Goal: Task Accomplishment & Management: Manage account settings

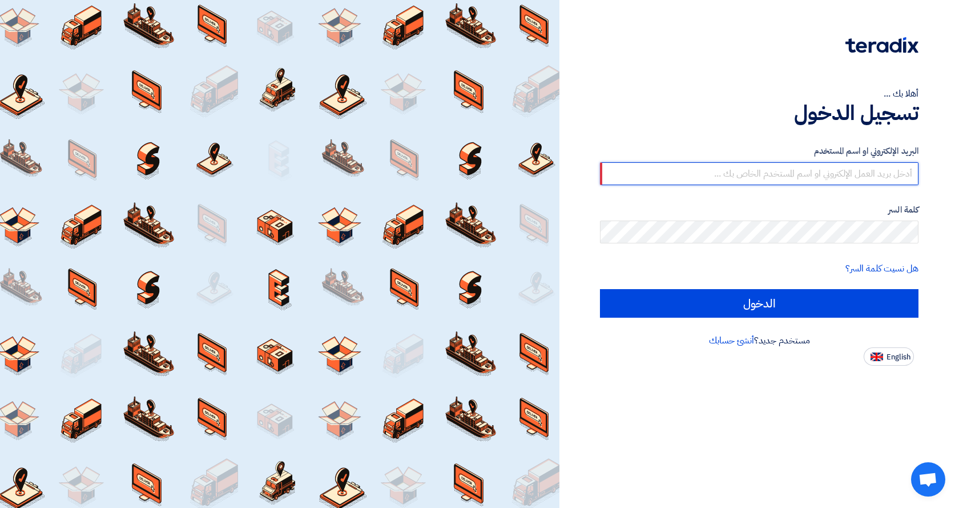
type input "khalid.elaimy@jameelfinance.com.eg"
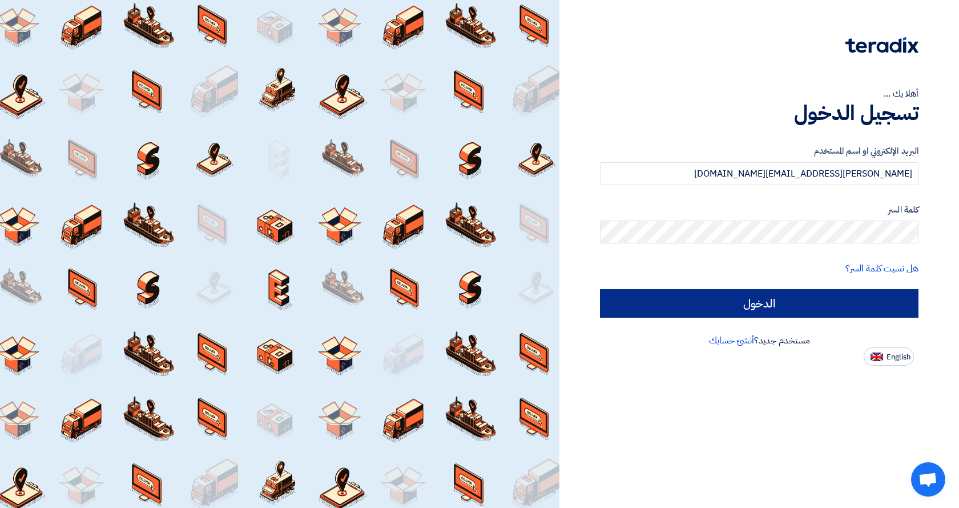
click at [714, 297] on input "الدخول" at bounding box center [759, 303] width 319 height 29
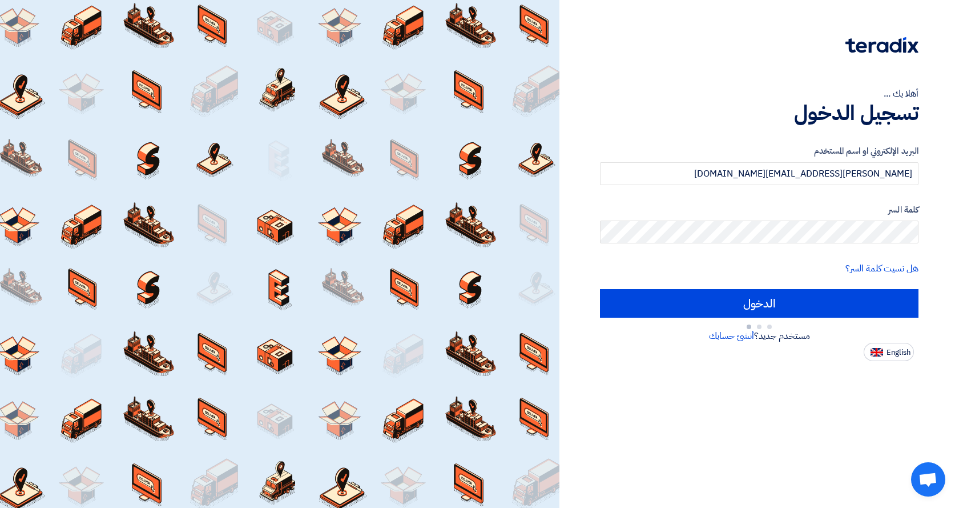
type input "Sign in"
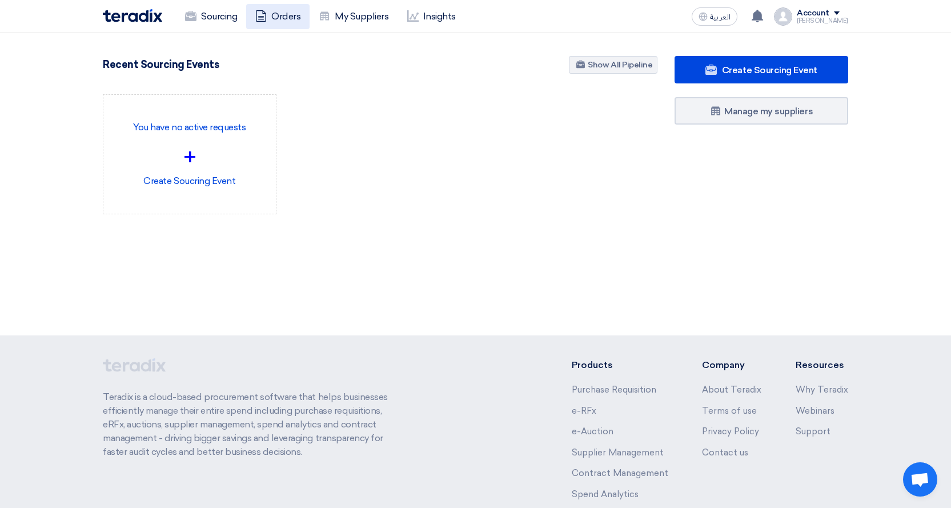
click at [259, 15] on icon at bounding box center [260, 15] width 11 height 11
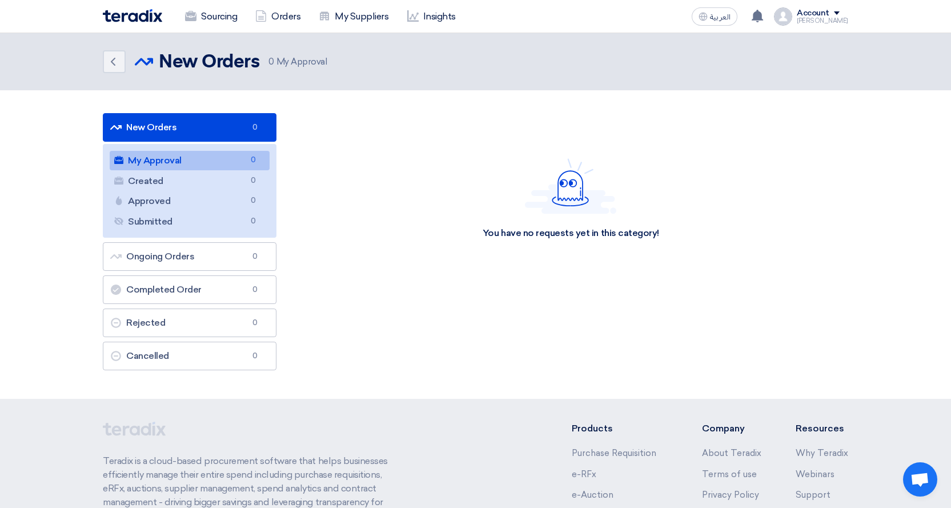
click at [110, 9] on img at bounding box center [132, 15] width 59 height 13
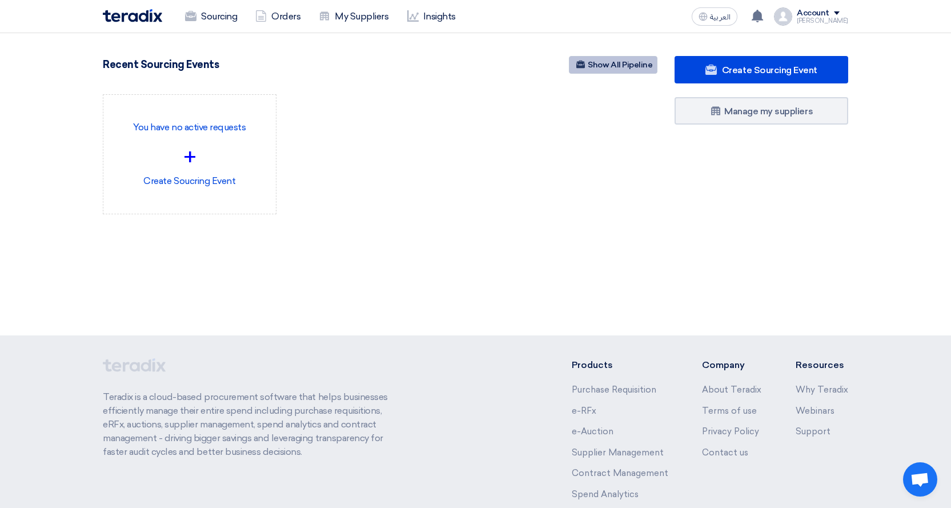
click at [593, 63] on link "Show All Pipeline" at bounding box center [613, 65] width 89 height 18
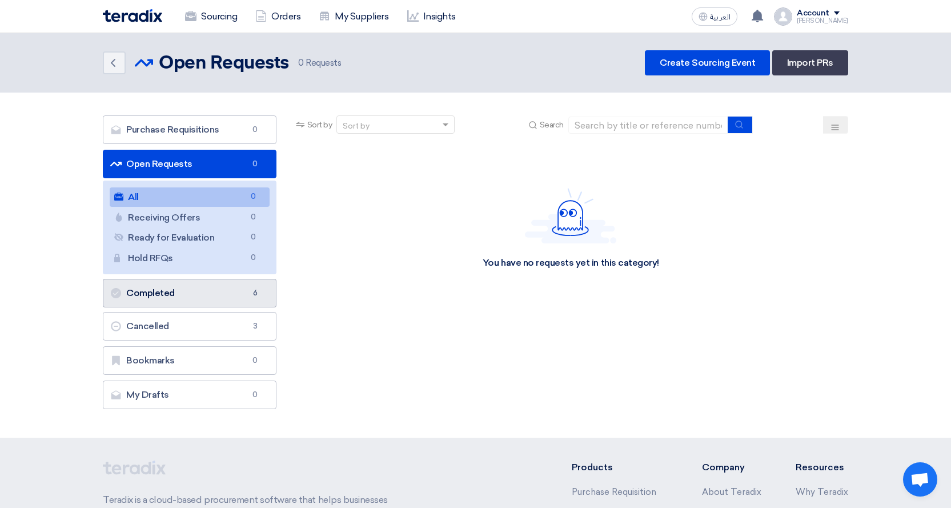
click at [217, 293] on link "Completed Completed 6" at bounding box center [190, 293] width 174 height 29
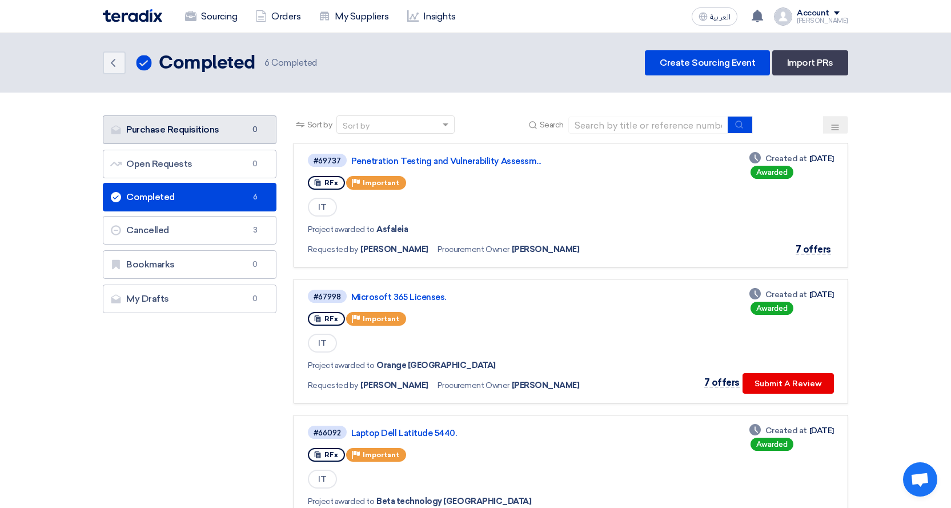
click at [212, 132] on link "Purchase Requisitions Purchase Requisitions 0" at bounding box center [190, 129] width 174 height 29
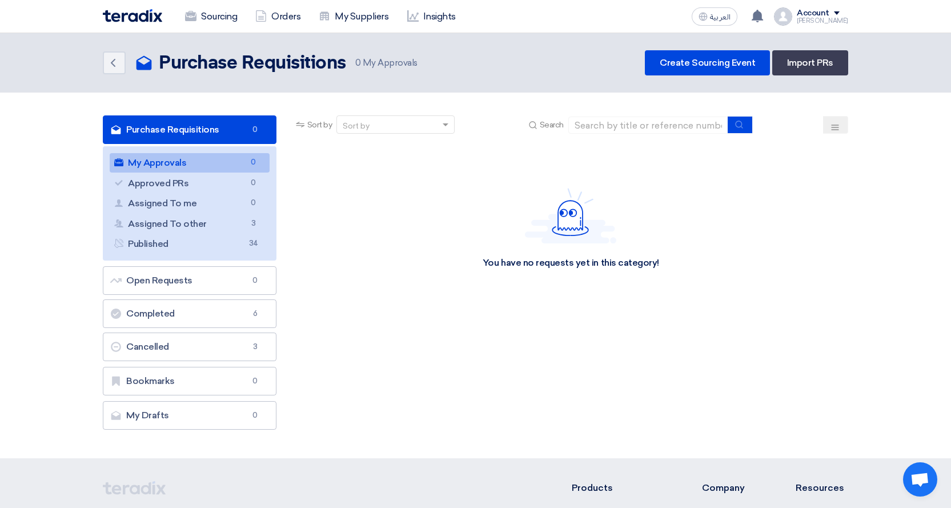
click at [133, 30] on div "Sourcing Orders My Suppliers Insights العربية ع You have been requested to appr…" at bounding box center [475, 16] width 762 height 33
click at [138, 18] on img at bounding box center [132, 15] width 59 height 13
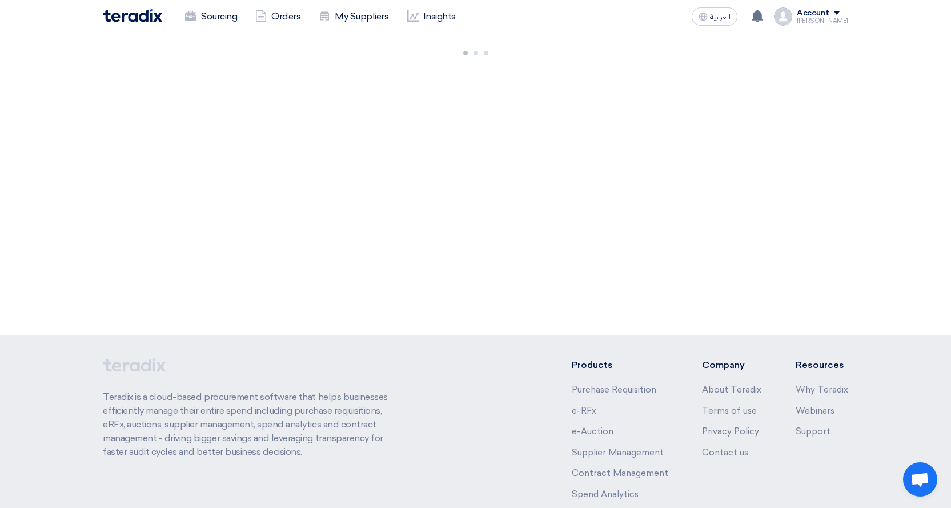
click at [829, 18] on div "[PERSON_NAME]" at bounding box center [822, 21] width 51 height 6
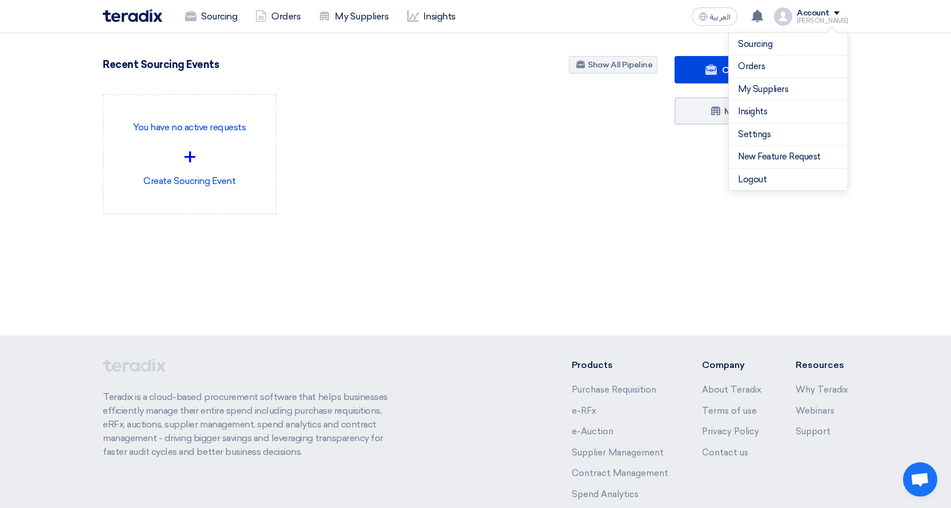
click at [747, 216] on div "Create Sourcing Event Manage my suppliers" at bounding box center [761, 158] width 191 height 204
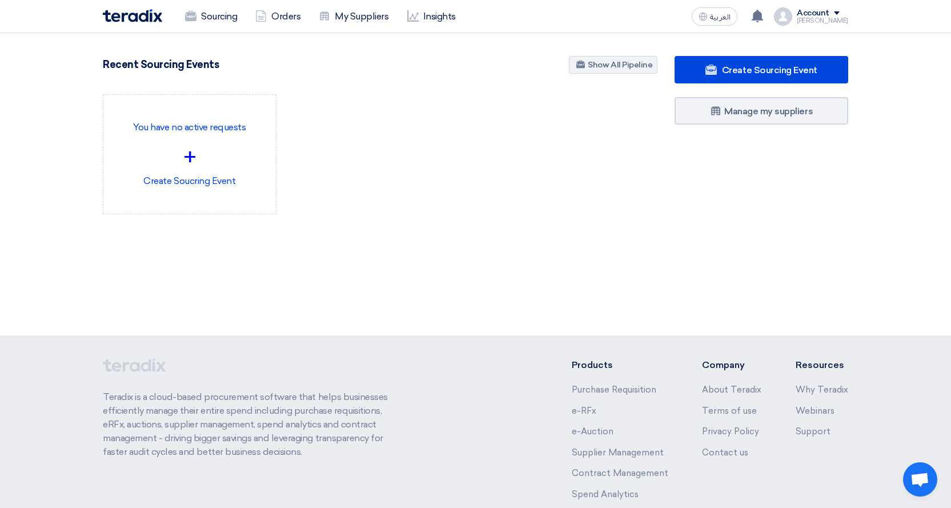
click at [748, 209] on div "Create Sourcing Event Manage my suppliers" at bounding box center [761, 158] width 191 height 204
click at [128, 17] on img at bounding box center [132, 15] width 59 height 13
click at [766, 22] on div "1 You have been requested to approve the purchase order PO_898853 Just now You …" at bounding box center [757, 16] width 23 height 23
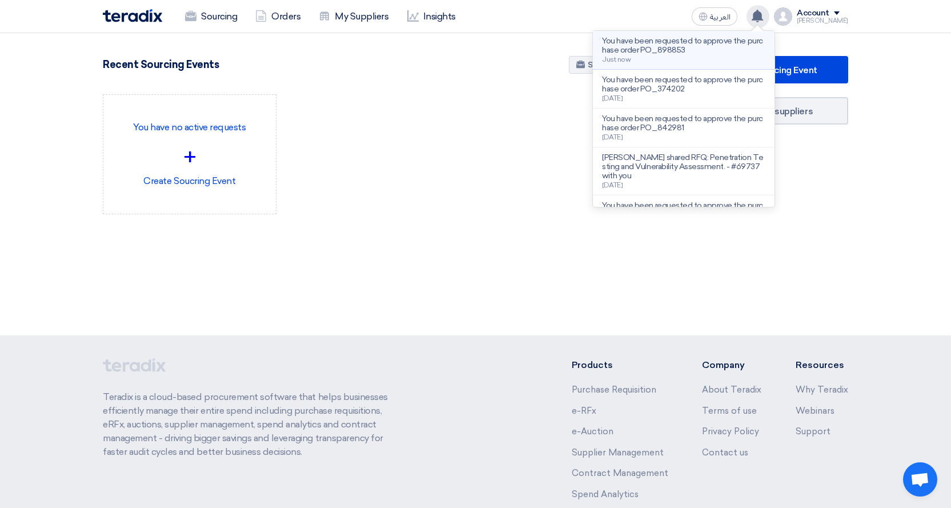
click at [690, 42] on p "You have been requested to approve the purchase order PO_898853" at bounding box center [683, 46] width 163 height 18
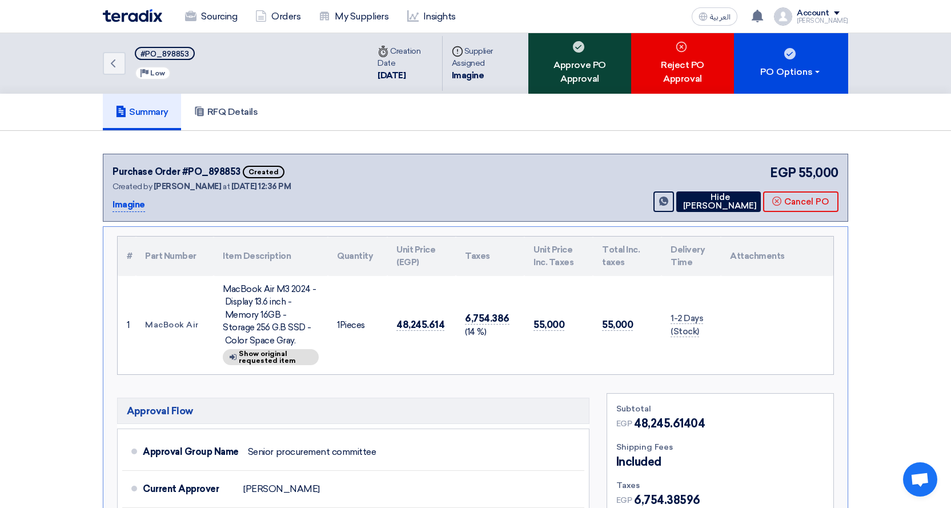
click at [577, 71] on div "Approve PO Approval" at bounding box center [579, 63] width 103 height 61
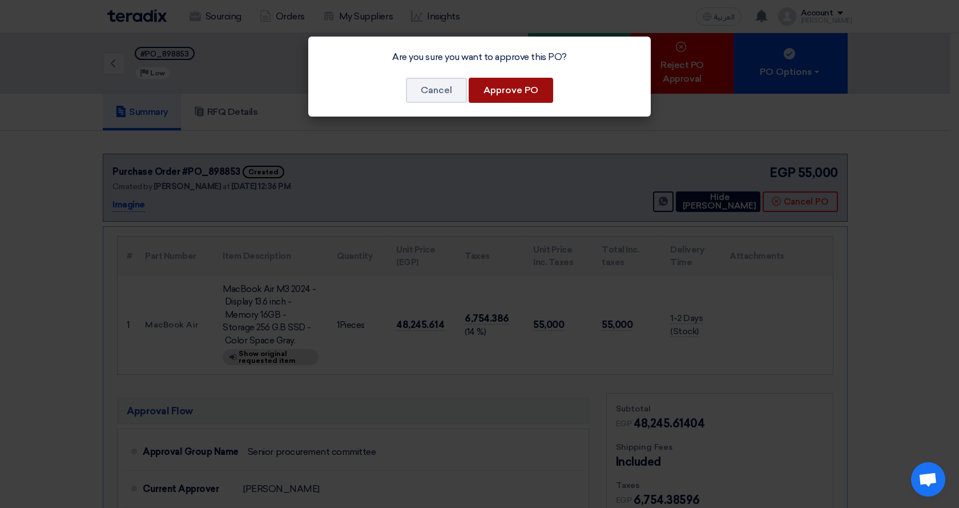
click at [525, 88] on button "Approve PO" at bounding box center [511, 90] width 85 height 25
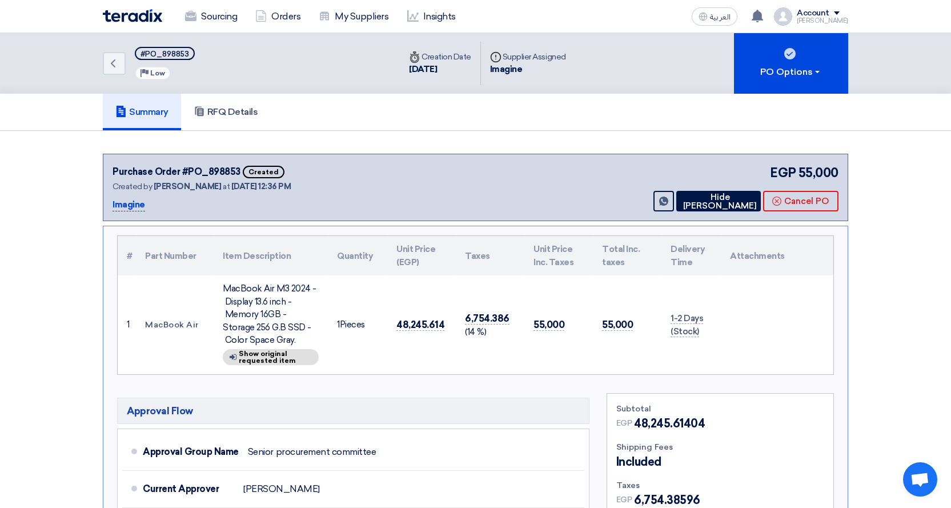
click at [138, 16] on img at bounding box center [132, 15] width 59 height 13
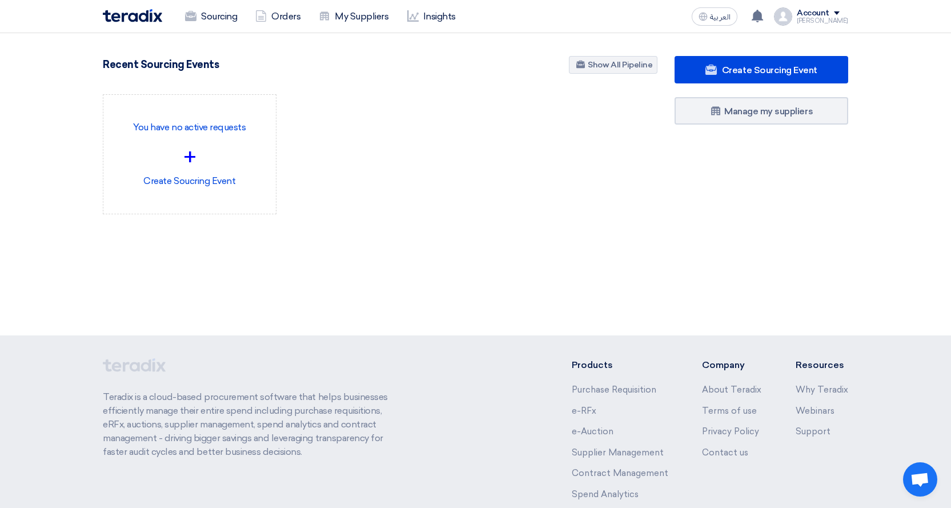
click at [113, 14] on img at bounding box center [132, 15] width 59 height 13
click at [284, 13] on link "Orders" at bounding box center [277, 16] width 63 height 25
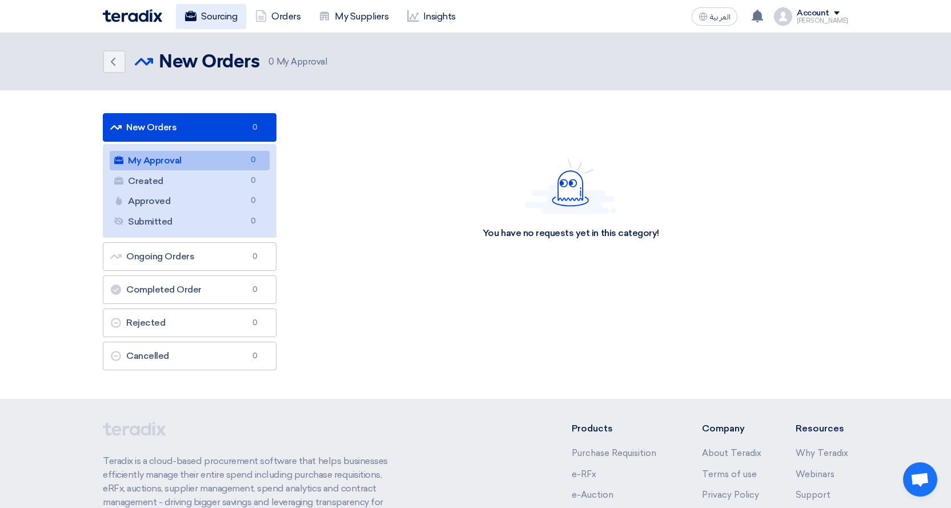
click at [217, 12] on link "Sourcing" at bounding box center [211, 16] width 70 height 25
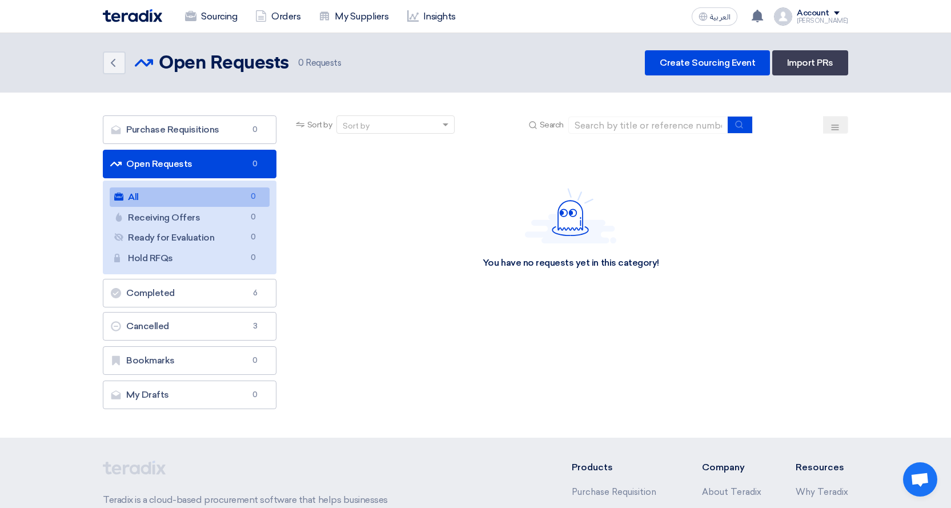
click at [128, 15] on img at bounding box center [132, 15] width 59 height 13
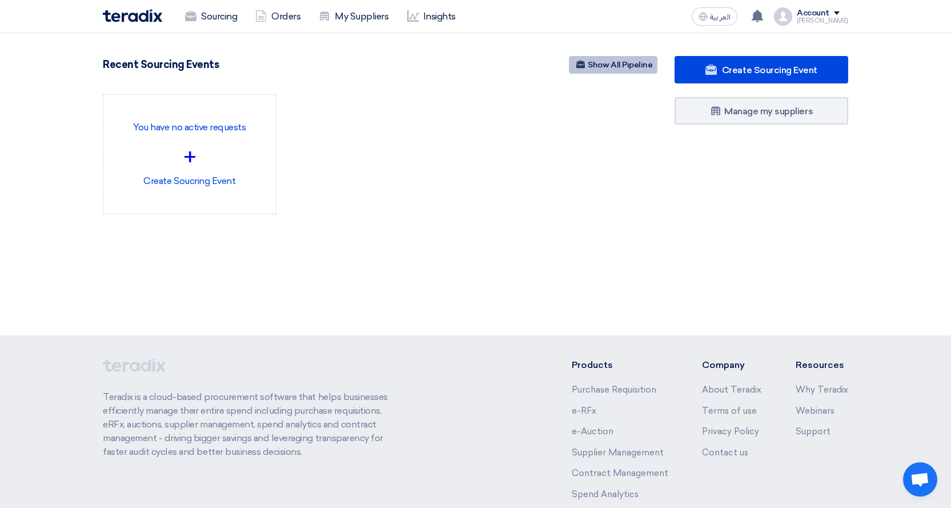
click at [632, 67] on link "Show All Pipeline" at bounding box center [613, 65] width 89 height 18
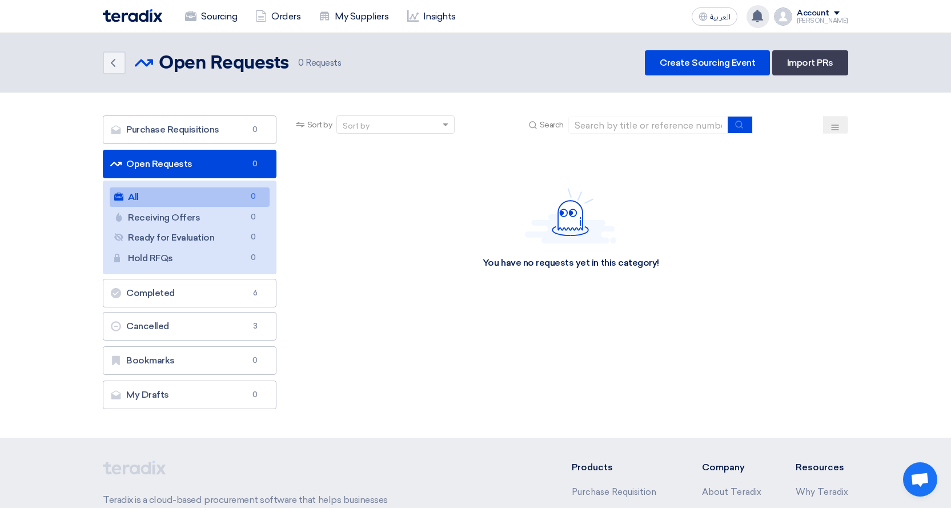
click at [763, 12] on use at bounding box center [757, 16] width 11 height 13
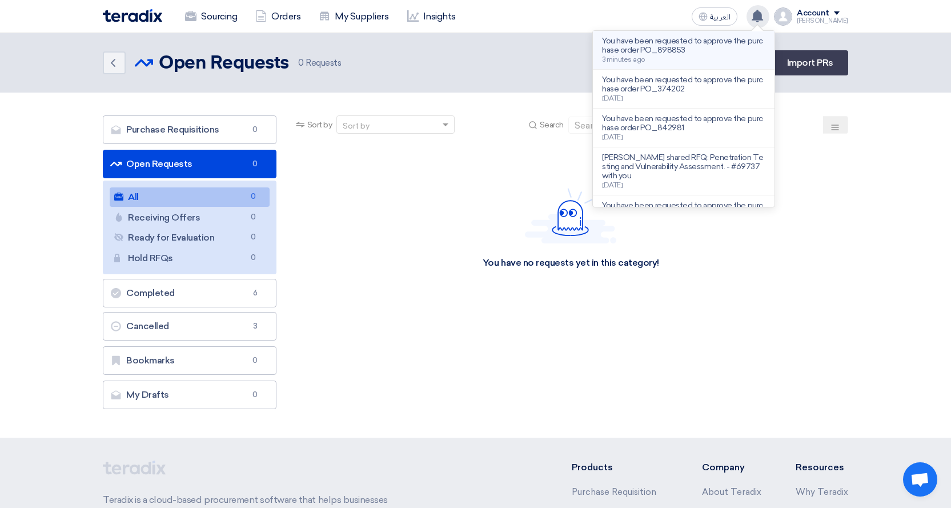
click at [685, 49] on p "You have been requested to approve the purchase order PO_898853" at bounding box center [683, 46] width 163 height 18
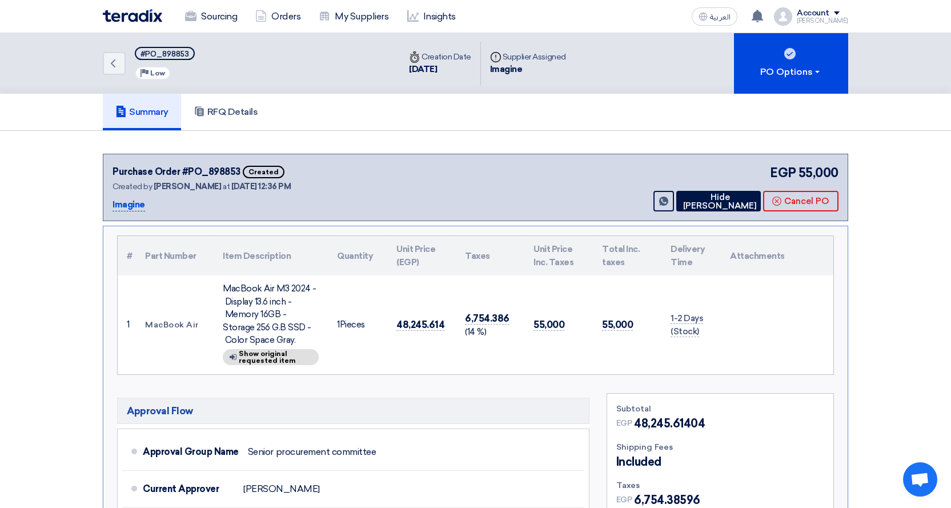
click at [275, 286] on div "MacBook Air M3 2024 - Display 13.6 inch - Memory 16GB - Storage 256 G.B SSD - C…" at bounding box center [271, 314] width 96 height 65
